Goal: Transaction & Acquisition: Download file/media

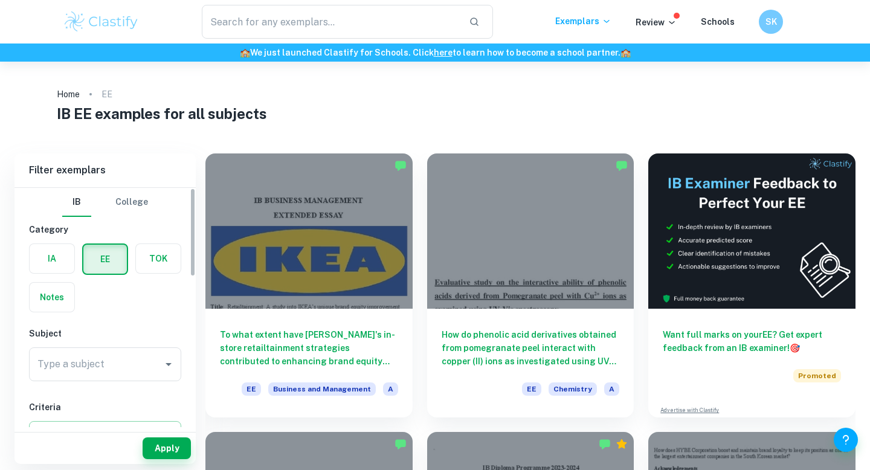
click at [57, 261] on label "button" at bounding box center [52, 258] width 45 height 29
click at [0, 0] on input "radio" at bounding box center [0, 0] width 0 height 0
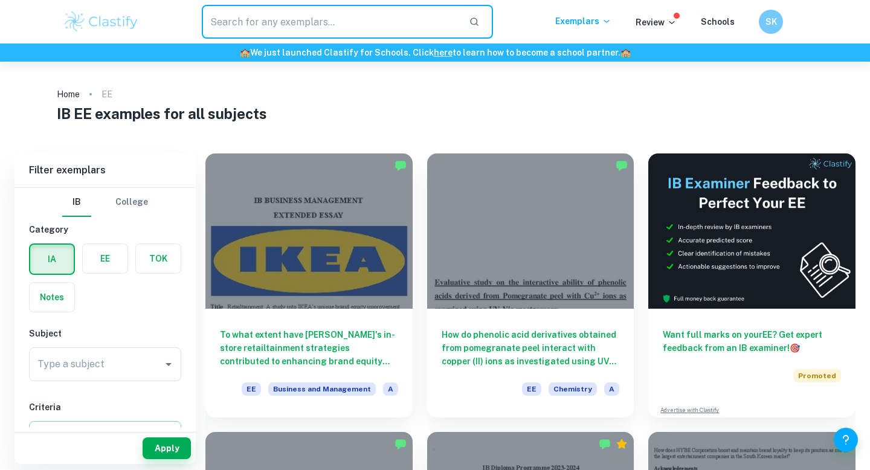
click at [317, 12] on input "text" at bounding box center [330, 22] width 257 height 34
type input "order"
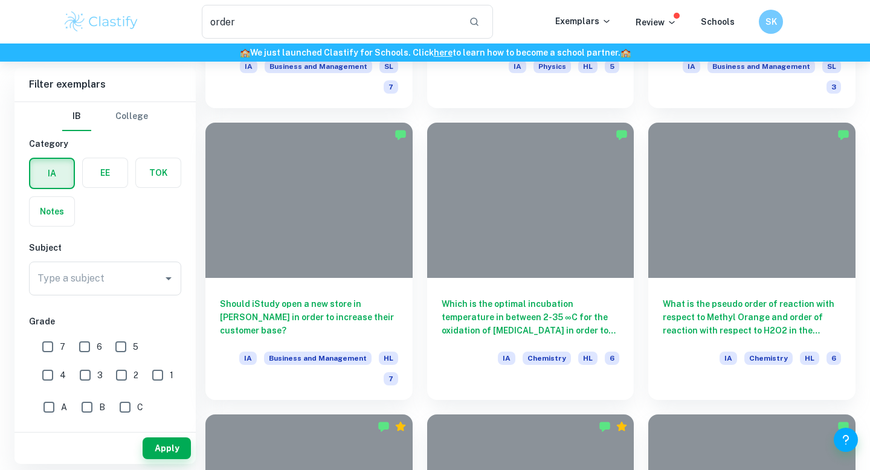
scroll to position [1393, 0]
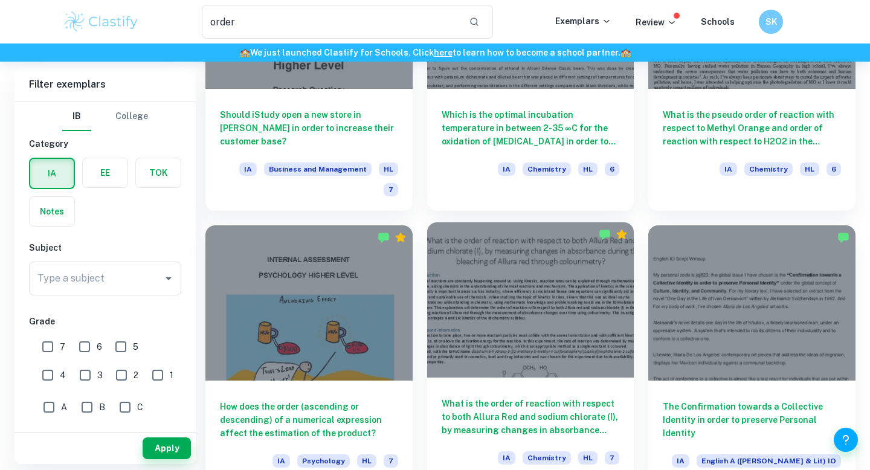
click at [557, 397] on h6 "What is the order of reaction with respect to both Allura Red and sodium chlora…" at bounding box center [531, 417] width 178 height 40
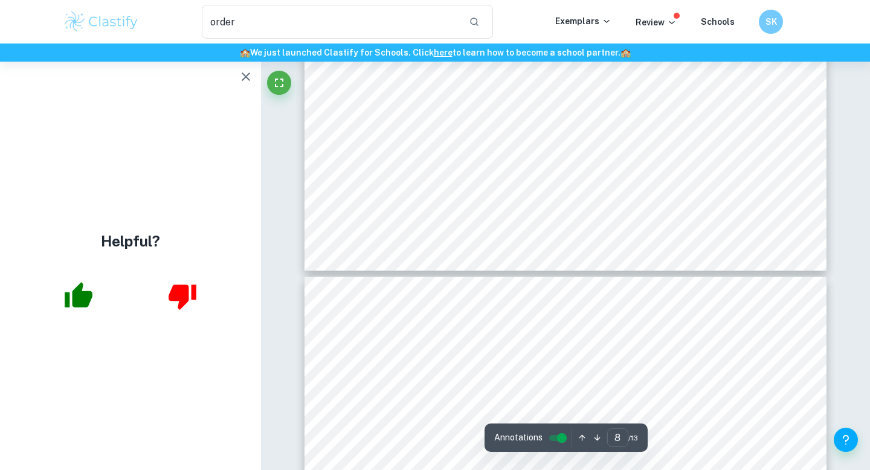
scroll to position [5352, 0]
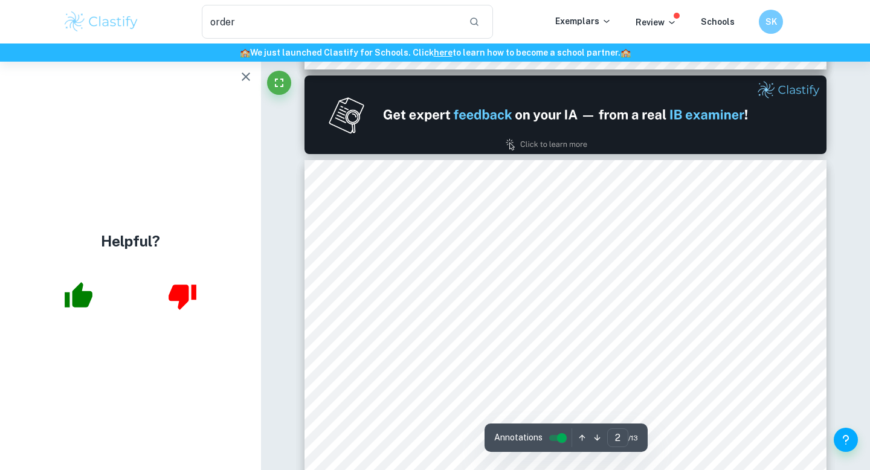
type input "1"
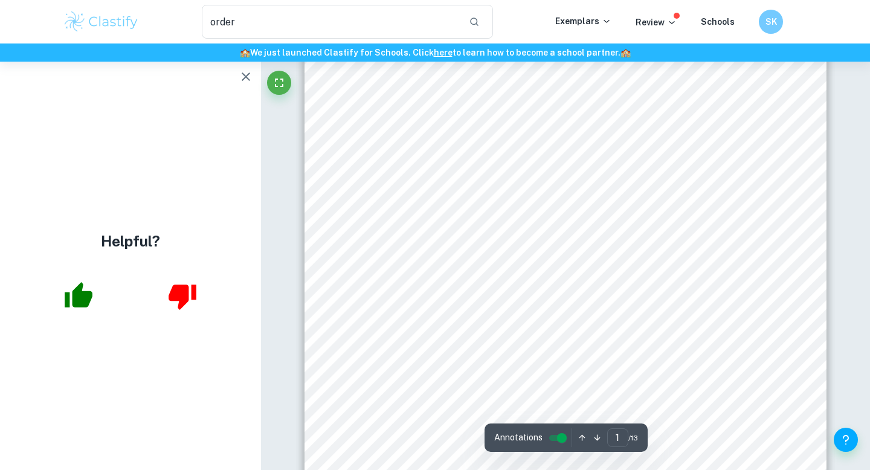
scroll to position [0, 0]
click at [244, 76] on icon "button" at bounding box center [246, 77] width 15 height 15
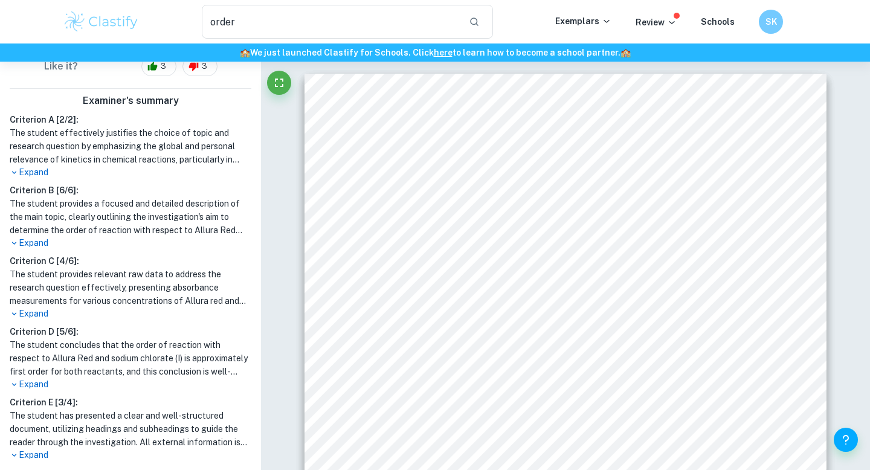
scroll to position [371, 0]
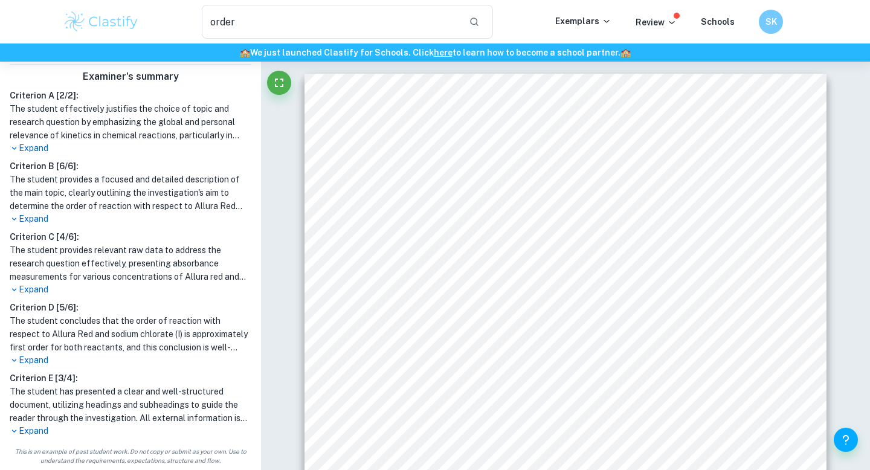
click at [27, 292] on p "Expand" at bounding box center [131, 289] width 242 height 13
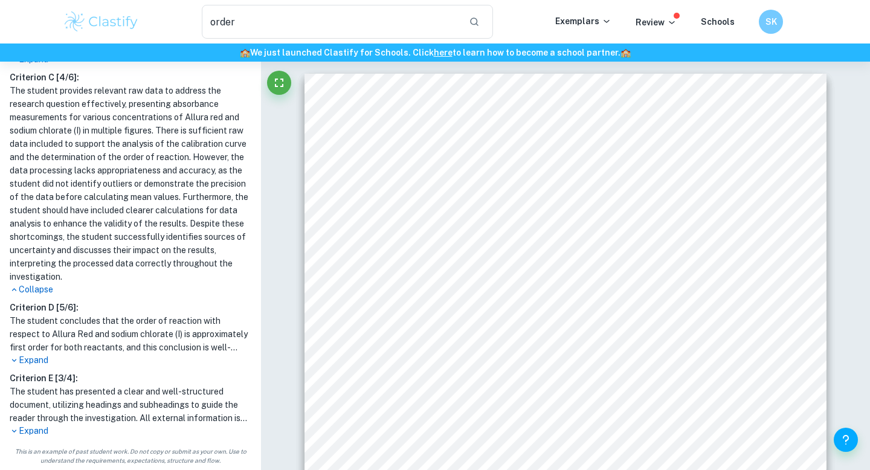
scroll to position [0, 0]
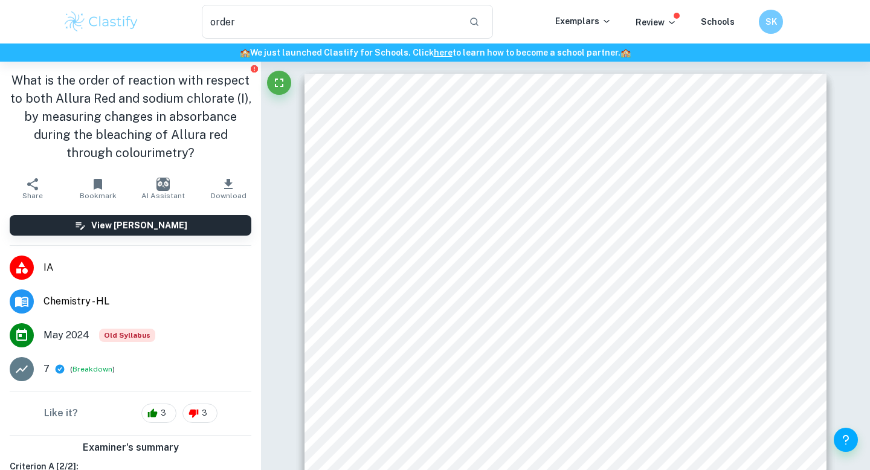
click at [227, 178] on icon "button" at bounding box center [228, 184] width 15 height 15
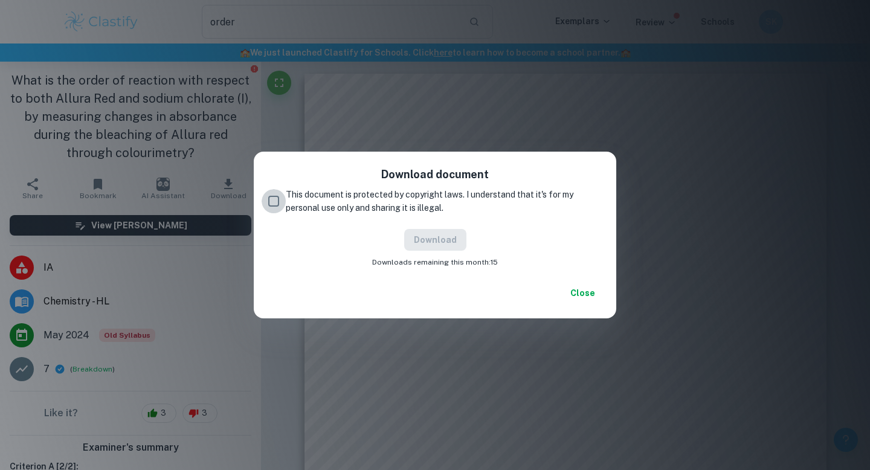
click at [275, 200] on input "This document is protected by copyright laws. I understand that it's for my per…" at bounding box center [274, 201] width 24 height 24
checkbox input "true"
click at [430, 238] on button "Download" at bounding box center [435, 240] width 62 height 22
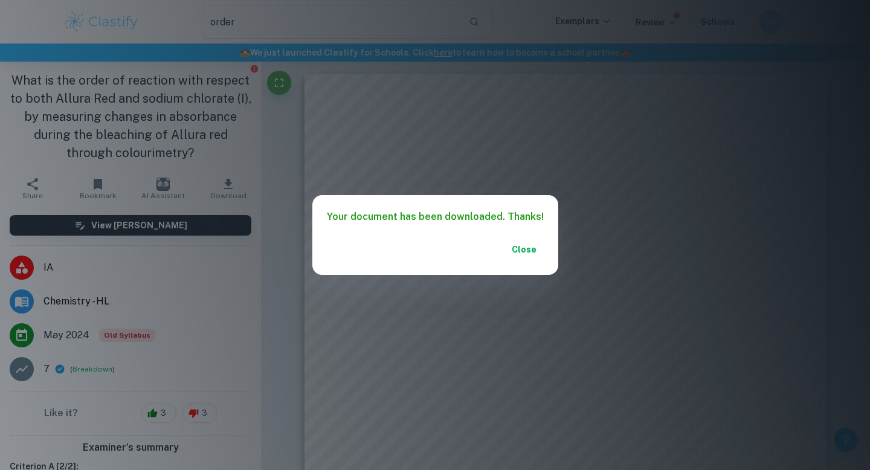
click at [514, 256] on button "Close" at bounding box center [524, 250] width 39 height 22
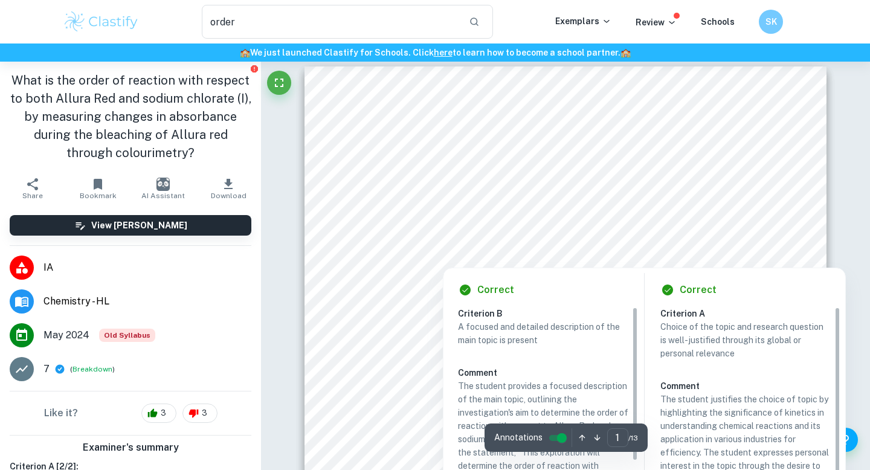
scroll to position [12, 0]
